Goal: Use online tool/utility: Utilize a website feature to perform a specific function

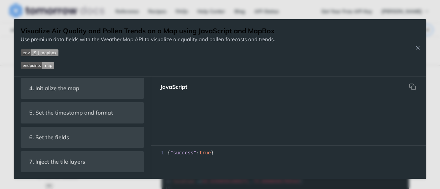
scroll to position [377, 0]
click at [421, 48] on button "Close Recipe" at bounding box center [417, 47] width 10 height 7
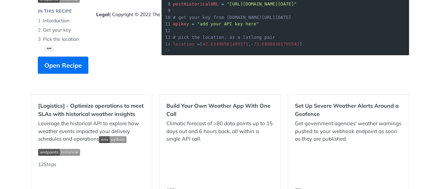
scroll to position [378, 0]
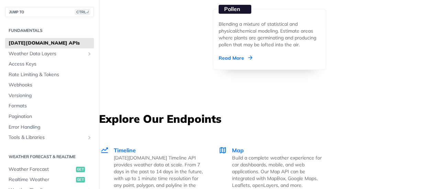
scroll to position [1203, 0]
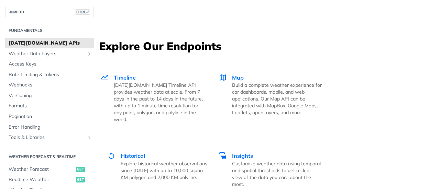
click at [239, 78] on span "Map" at bounding box center [238, 77] width 12 height 7
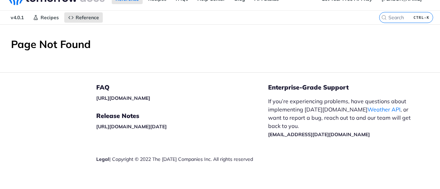
scroll to position [19, 0]
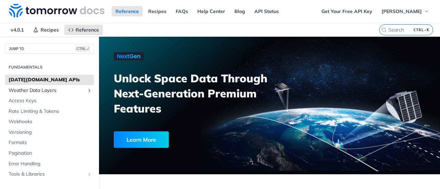
click at [46, 88] on span "Weather Data Layers" at bounding box center [47, 90] width 76 height 7
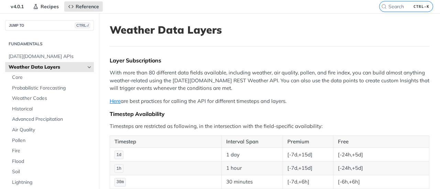
scroll to position [34, 0]
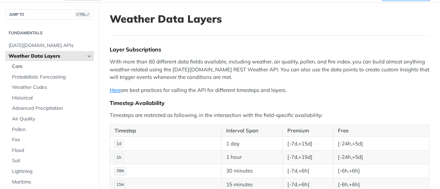
click at [20, 67] on span "Core" at bounding box center [52, 66] width 80 height 7
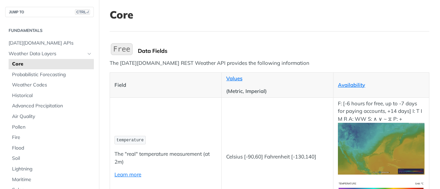
scroll to position [34, 0]
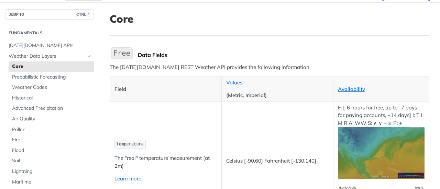
click at [211, 67] on p "The Tomorrow.io REST Weather API provides the following information" at bounding box center [270, 68] width 320 height 8
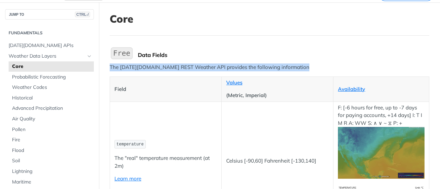
click at [211, 67] on p "The Tomorrow.io REST Weather API provides the following information" at bounding box center [270, 68] width 320 height 8
click at [206, 54] on div at bounding box center [206, 54] width 0 height 0
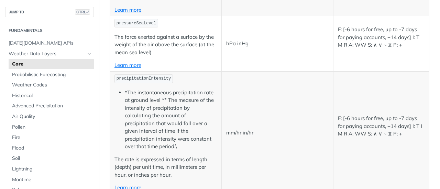
scroll to position [653, 0]
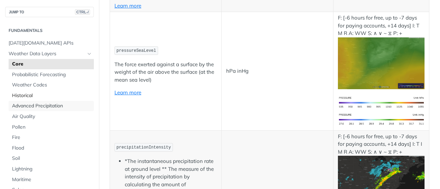
drag, startPoint x: 34, startPoint y: 107, endPoint x: 63, endPoint y: 99, distance: 29.9
click at [34, 107] on span "Advanced Precipitation" at bounding box center [52, 106] width 80 height 7
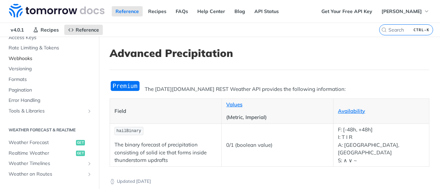
scroll to position [275, 0]
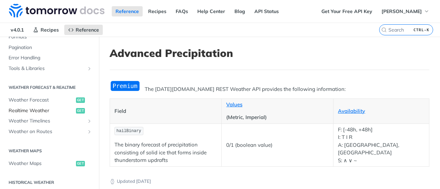
click at [45, 109] on span "Realtime Weather" at bounding box center [42, 111] width 66 height 7
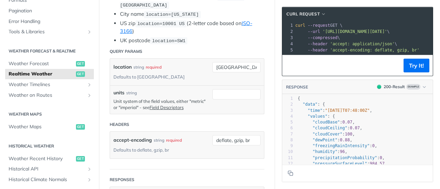
scroll to position [16, 0]
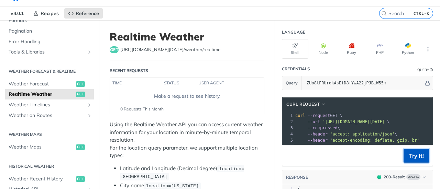
click at [408, 161] on button "Try It!" at bounding box center [416, 156] width 26 height 14
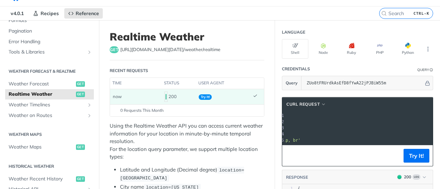
scroll to position [0, 0]
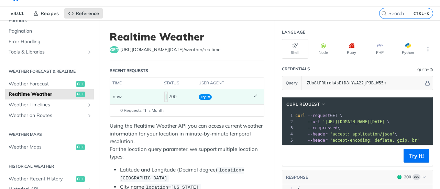
click at [156, 40] on h1 "Realtime Weather" at bounding box center [187, 37] width 155 height 12
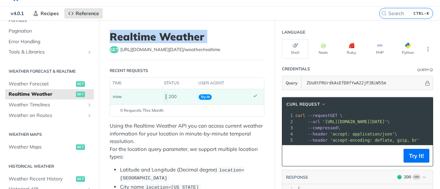
click at [156, 40] on h1 "Realtime Weather" at bounding box center [187, 37] width 155 height 12
click at [152, 43] on div at bounding box center [152, 43] width 0 height 0
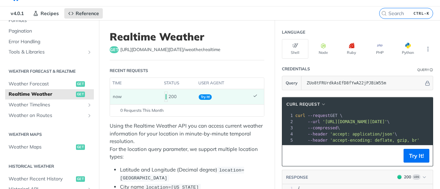
click at [181, 128] on p "Using the Realtime Weather API you can access current weather information for y…" at bounding box center [187, 141] width 155 height 39
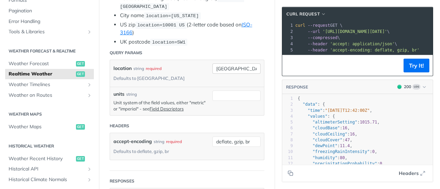
scroll to position [154, 0]
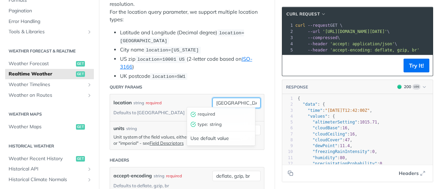
click at [215, 98] on input "toronto" at bounding box center [236, 103] width 48 height 10
paste input "10.198651"
click at [244, 100] on input "10.198651," at bounding box center [236, 103] width 48 height 10
paste input "-68.014437"
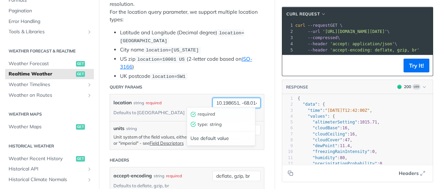
scroll to position [0, 12]
type input "10.198651, -68.014437"
click at [252, 76] on li "UK postcode location=SW1" at bounding box center [192, 76] width 144 height 8
click at [121, 141] on p "Unit system of the field values, either "metric" or "imperial" - see Field Desc…" at bounding box center [161, 140] width 96 height 12
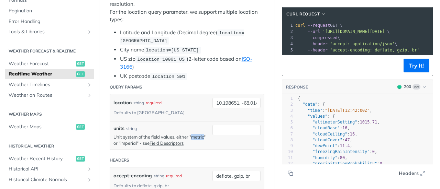
click at [121, 141] on p "Unit system of the field values, either "metric" or "imperial" - see Field Desc…" at bounding box center [161, 140] width 96 height 12
copy p "metric"
click at [216, 128] on input "units" at bounding box center [236, 130] width 48 height 10
paste input "metric"
type input "metric"
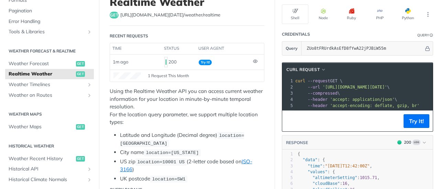
scroll to position [51, 0]
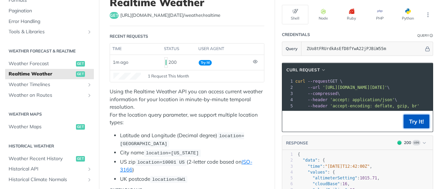
click at [409, 125] on button "Try It!" at bounding box center [416, 122] width 26 height 14
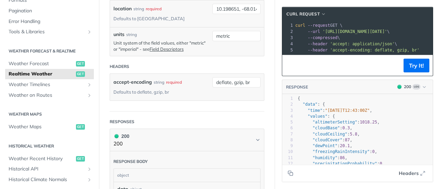
scroll to position [277, 0]
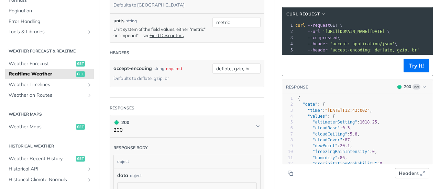
click at [413, 174] on button "Headers" at bounding box center [412, 173] width 34 height 10
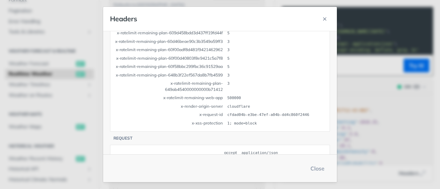
scroll to position [331, 0]
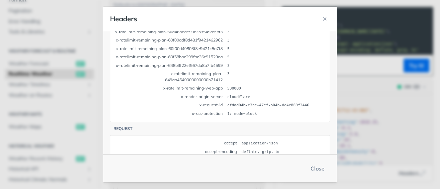
click at [324, 168] on button "Close" at bounding box center [317, 169] width 25 height 14
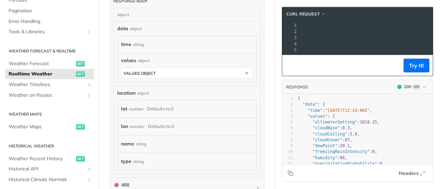
scroll to position [0, 168]
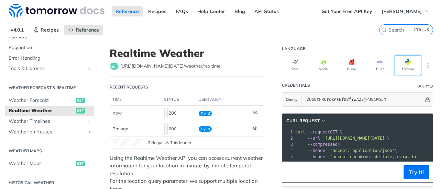
click at [411, 63] on span "button" at bounding box center [411, 61] width 0 height 5
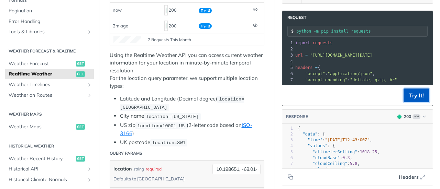
click at [410, 96] on button "Try It!" at bounding box center [416, 96] width 26 height 14
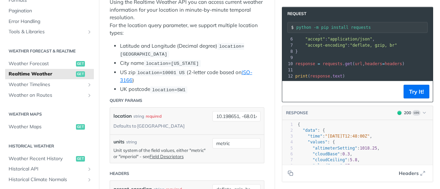
scroll to position [241, 0]
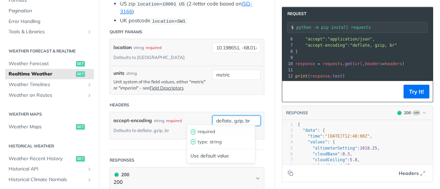
click at [248, 116] on input "deflate, gzip, br" at bounding box center [236, 121] width 48 height 10
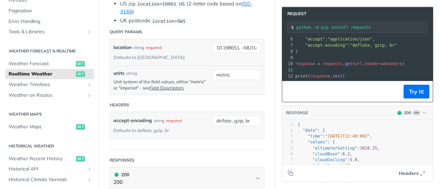
click at [217, 81] on div "metric" at bounding box center [236, 80] width 48 height 21
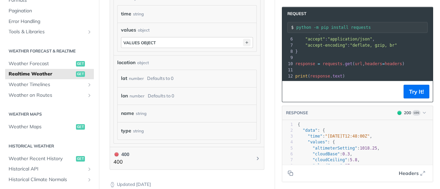
scroll to position [481, 0]
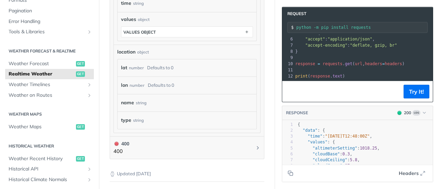
click at [206, 63] on div "lat number Defaults to 0" at bounding box center [187, 68] width 132 height 10
drag, startPoint x: 164, startPoint y: 64, endPoint x: 134, endPoint y: 65, distance: 29.9
click at [163, 64] on div "Defaults to 0" at bounding box center [160, 68] width 26 height 10
click at [110, 64] on div "Response body object data object time string values object values object locati…" at bounding box center [187, 42] width 155 height 187
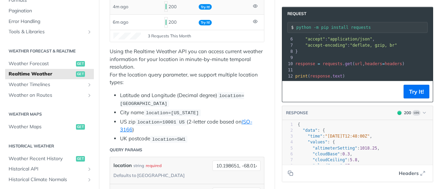
scroll to position [14, 0]
